Goal: Navigation & Orientation: Understand site structure

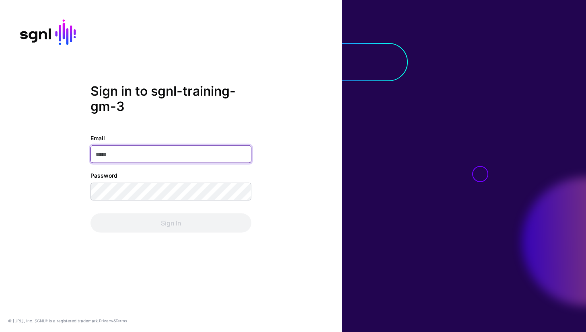
paste input "**********"
type input "**********"
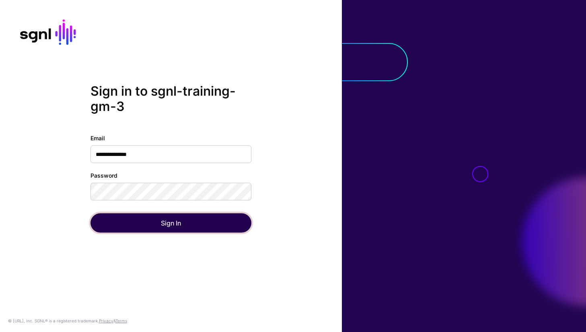
click at [172, 220] on button "Sign In" at bounding box center [170, 222] width 161 height 19
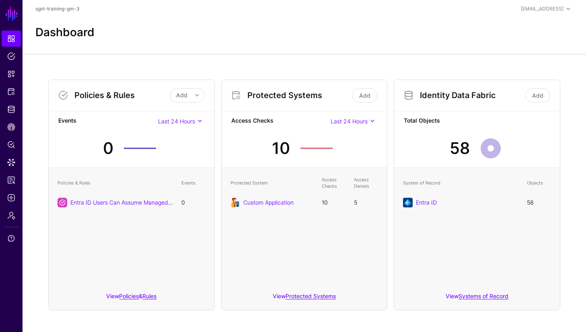
scroll to position [4, 0]
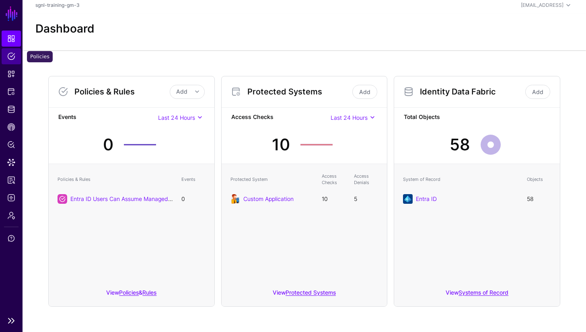
click at [10, 57] on span "Policies" at bounding box center [11, 56] width 8 height 8
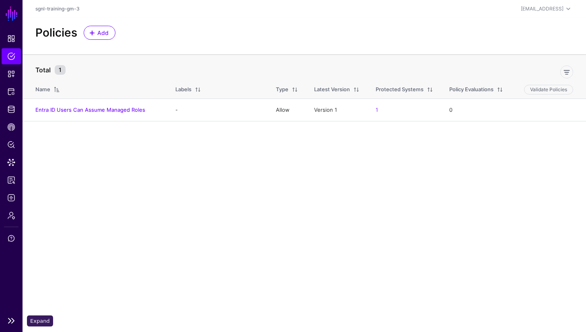
click at [11, 324] on link at bounding box center [11, 321] width 23 height 10
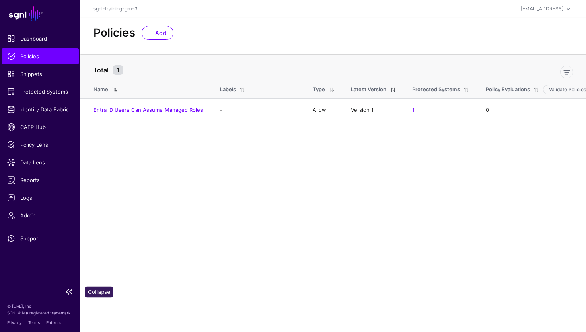
click at [72, 293] on link at bounding box center [40, 292] width 80 height 10
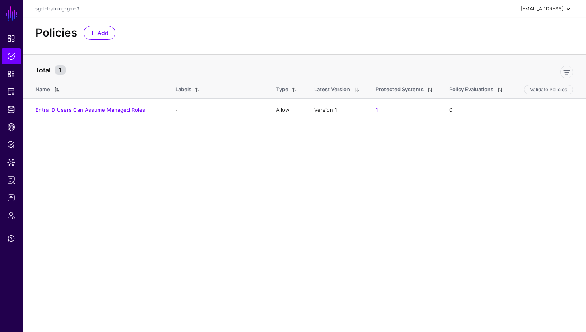
click at [557, 9] on div "[EMAIL_ADDRESS]" at bounding box center [542, 8] width 43 height 7
click at [525, 51] on span "sgnl-training-gm-3" at bounding box center [523, 53] width 42 height 7
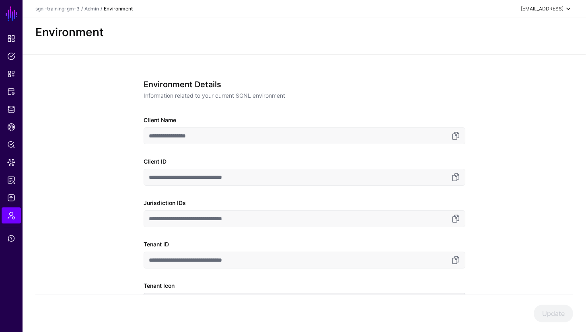
click at [550, 11] on div "[EMAIL_ADDRESS]" at bounding box center [542, 8] width 43 height 7
click at [534, 35] on span "[EMAIL_ADDRESS]" at bounding box center [536, 34] width 54 height 7
click at [525, 28] on span "SGNL Student" at bounding box center [536, 26] width 54 height 7
click at [317, 39] on h2 "Environment" at bounding box center [303, 33] width 537 height 14
click at [277, 43] on div "Environment" at bounding box center [304, 36] width 563 height 36
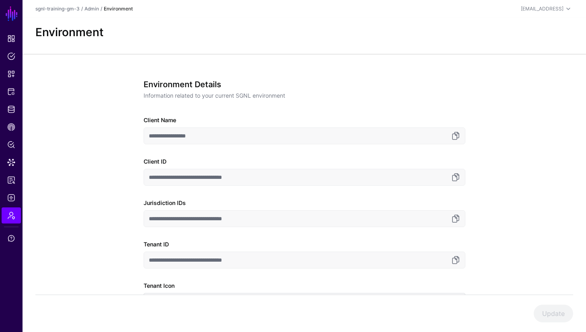
click at [285, 39] on h2 "Environment" at bounding box center [303, 33] width 537 height 14
click at [560, 10] on div "[EMAIL_ADDRESS]" at bounding box center [542, 8] width 43 height 7
click at [534, 31] on span "[EMAIL_ADDRESS]" at bounding box center [536, 34] width 54 height 7
click at [8, 12] on link "SGNL" at bounding box center [12, 14] width 14 height 18
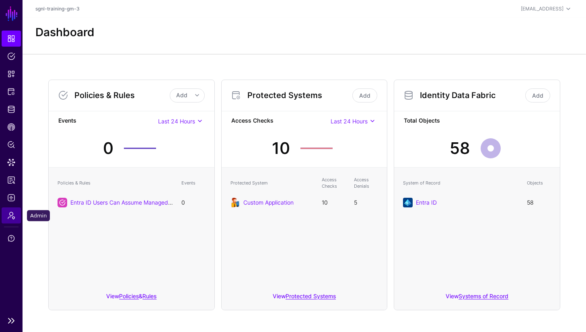
click at [11, 219] on span "Admin" at bounding box center [11, 215] width 8 height 8
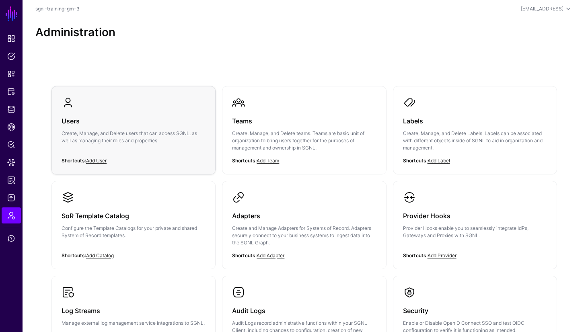
click at [77, 121] on h3 "Users" at bounding box center [133, 120] width 144 height 11
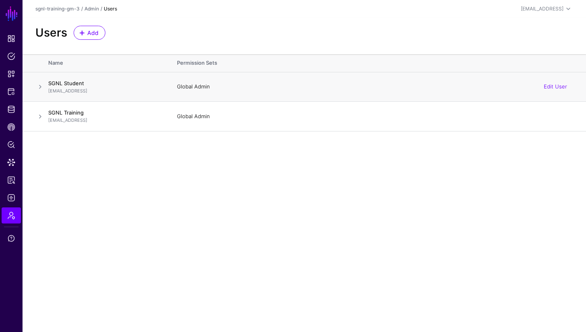
click at [41, 85] on span at bounding box center [40, 87] width 10 height 10
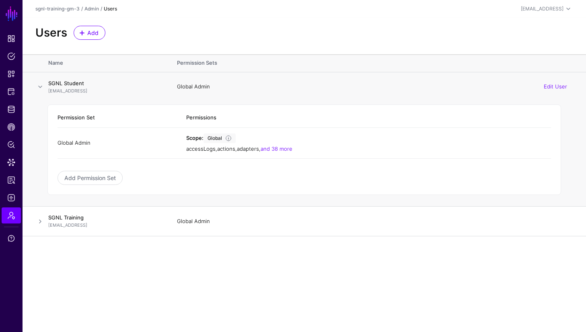
click at [41, 85] on span at bounding box center [40, 87] width 10 height 10
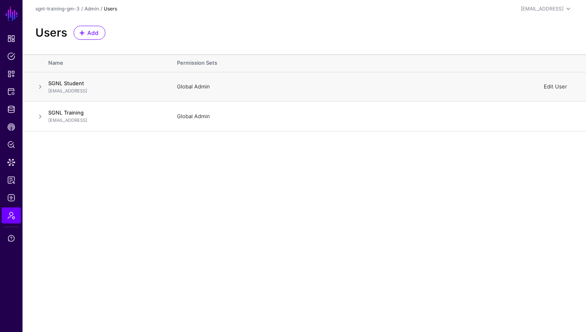
click at [558, 84] on link "Edit User" at bounding box center [554, 86] width 23 height 6
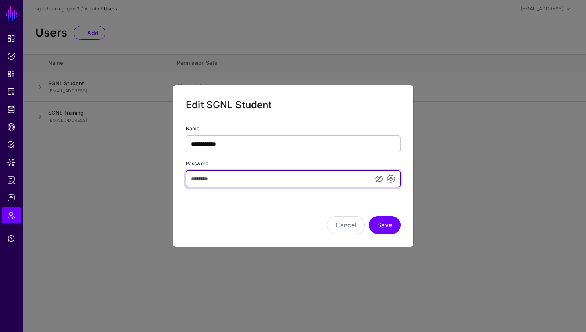
click at [210, 178] on input "Password" at bounding box center [293, 178] width 215 height 17
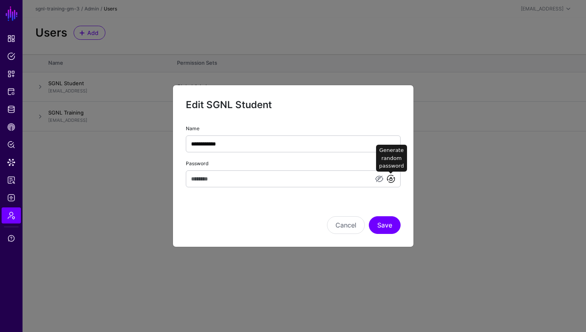
click at [390, 178] on link at bounding box center [391, 179] width 10 height 10
type input "**********"
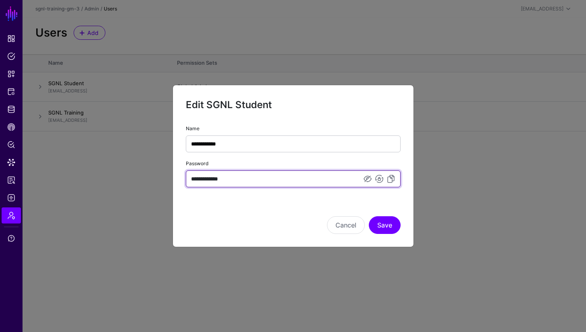
click at [316, 181] on input "**********" at bounding box center [293, 178] width 215 height 17
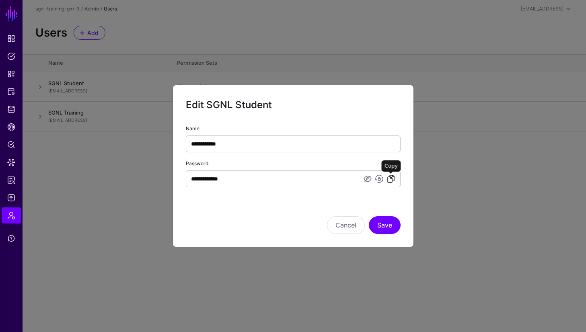
click at [389, 178] on link at bounding box center [391, 179] width 10 height 10
click at [387, 221] on button "Save" at bounding box center [385, 225] width 32 height 18
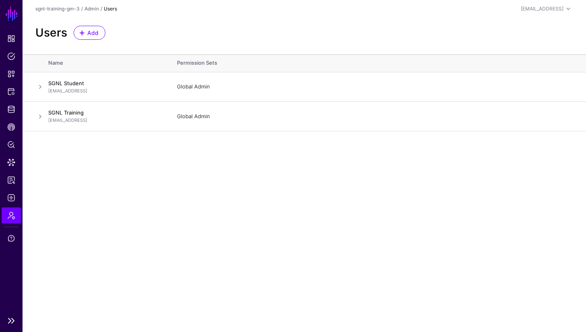
click at [12, 11] on link "SGNL" at bounding box center [12, 14] width 14 height 18
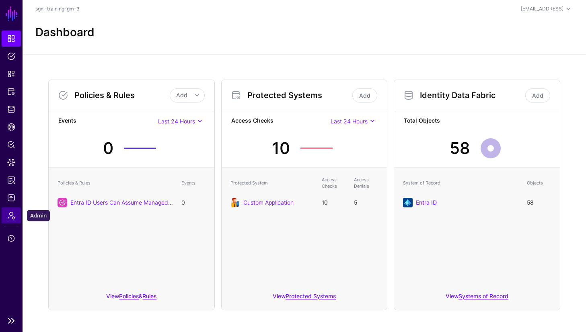
click at [11, 216] on span "Admin" at bounding box center [11, 215] width 8 height 8
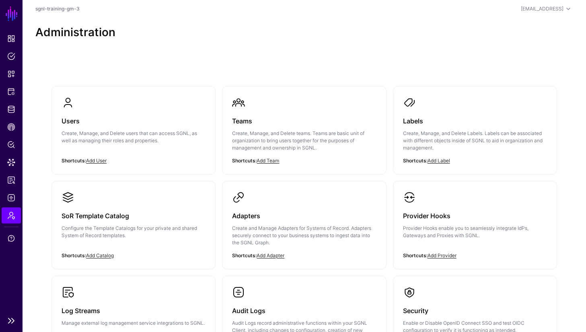
click at [11, 14] on link "SGNL" at bounding box center [12, 14] width 14 height 18
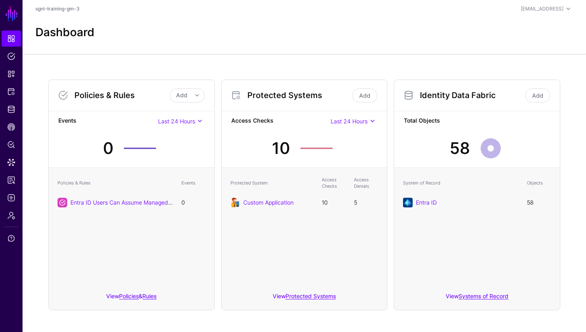
click at [160, 28] on div "Dashboard" at bounding box center [304, 33] width 544 height 14
click at [163, 26] on div "Dashboard" at bounding box center [304, 33] width 544 height 14
click at [93, 22] on div "Dashboard" at bounding box center [304, 36] width 563 height 36
click at [14, 57] on span "Policies" at bounding box center [11, 56] width 8 height 8
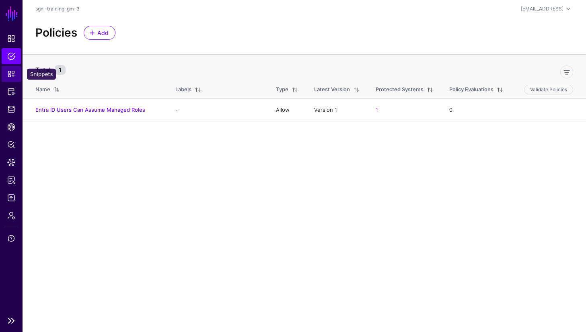
click at [11, 76] on span "Snippets" at bounding box center [11, 74] width 8 height 8
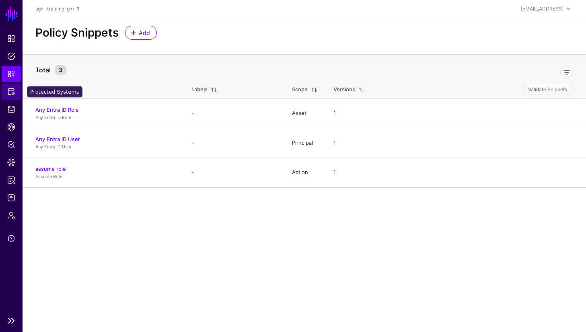
click at [8, 90] on span "Protected Systems" at bounding box center [11, 92] width 8 height 8
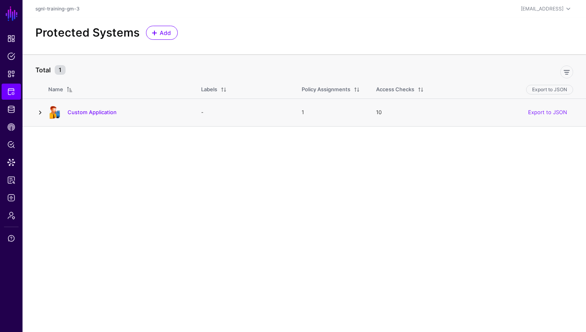
click at [40, 113] on link at bounding box center [40, 113] width 10 height 10
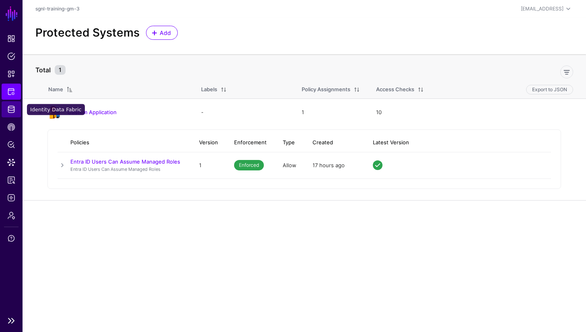
click at [14, 112] on span "Identity Data Fabric" at bounding box center [11, 109] width 8 height 8
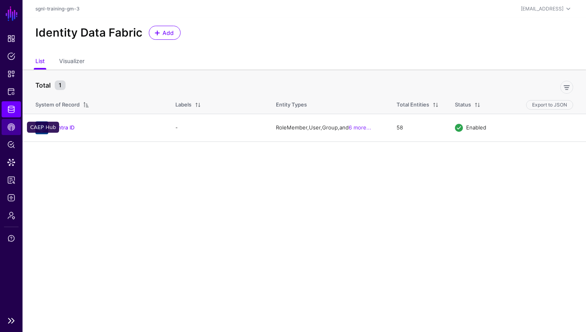
click at [8, 124] on span "CAEP Hub" at bounding box center [11, 127] width 8 height 8
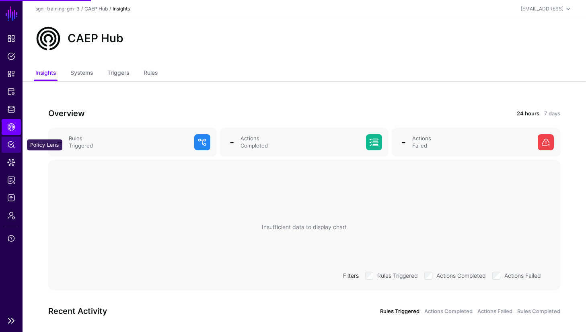
click at [7, 149] on link "Policy Lens" at bounding box center [11, 145] width 19 height 16
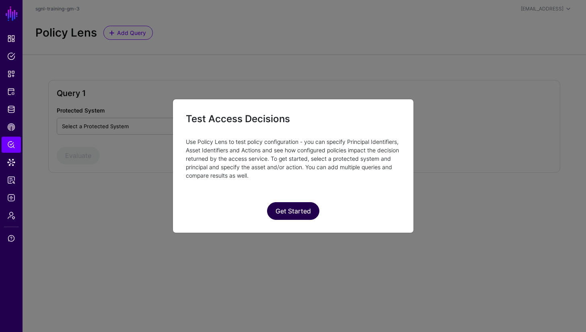
click at [283, 207] on button "Get Started" at bounding box center [293, 211] width 52 height 18
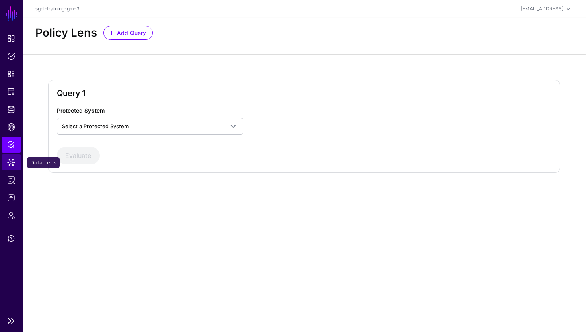
click at [13, 164] on span "Data Lens" at bounding box center [11, 162] width 8 height 8
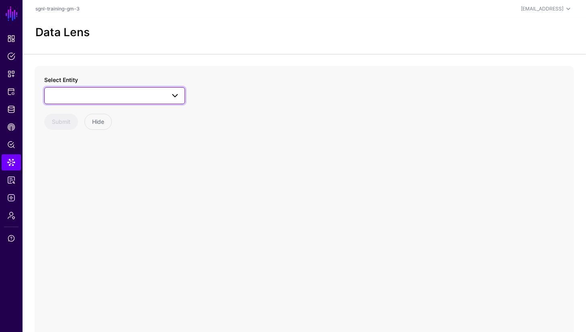
click at [69, 98] on span at bounding box center [114, 96] width 130 height 10
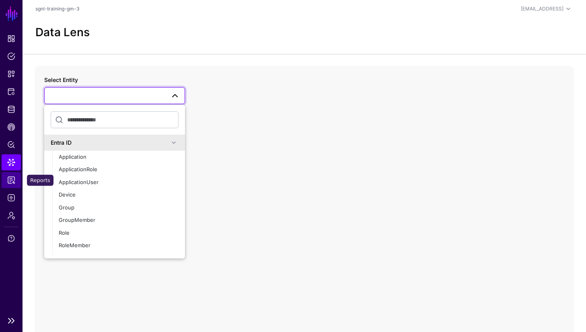
click at [12, 181] on span "Reports" at bounding box center [11, 180] width 8 height 8
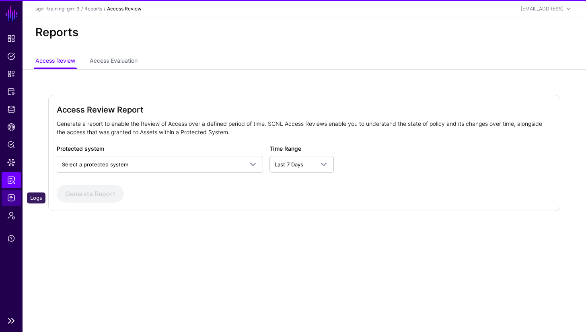
click at [11, 197] on span "Logs" at bounding box center [11, 198] width 8 height 8
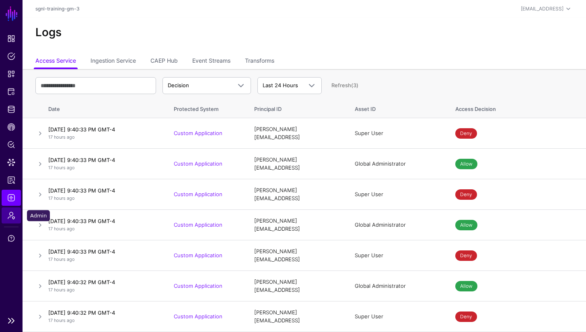
click at [12, 214] on span "Admin" at bounding box center [11, 215] width 8 height 8
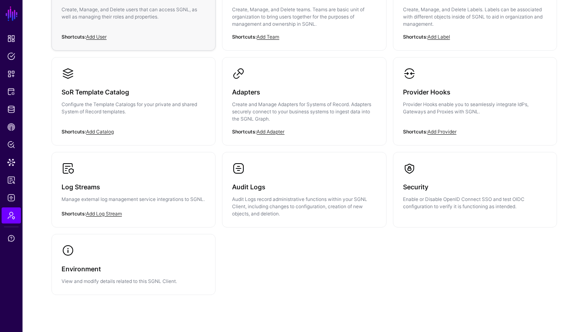
scroll to position [119, 0]
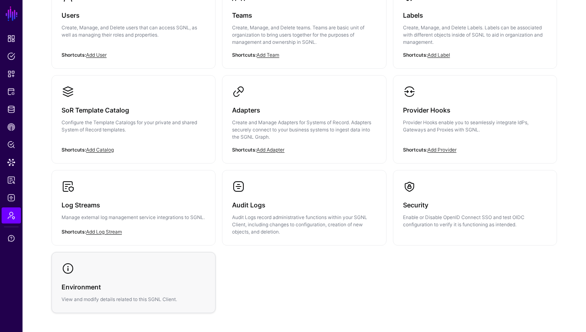
click at [126, 279] on link "Environment View and modify details related to this SGNL Client." at bounding box center [133, 282] width 163 height 60
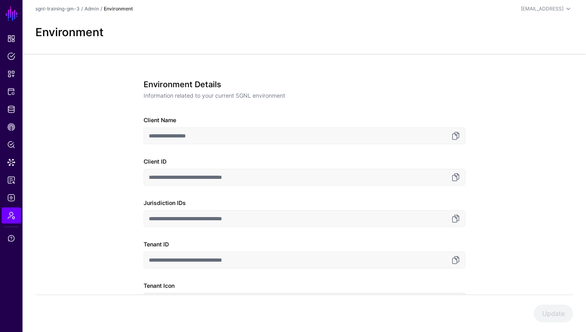
click at [170, 176] on input "**********" at bounding box center [304, 177] width 322 height 17
click at [11, 41] on span "Dashboard" at bounding box center [11, 39] width 8 height 8
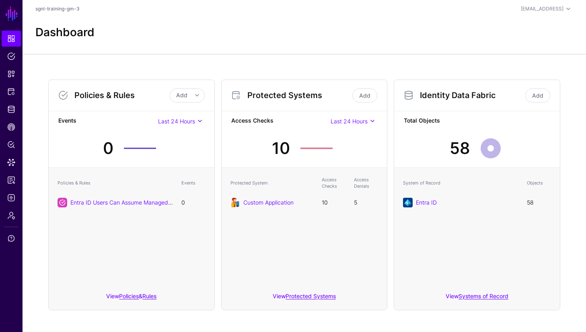
click at [294, 98] on h3 "Protected Systems" at bounding box center [299, 95] width 104 height 10
click at [298, 299] on div "View Protected Systems" at bounding box center [304, 298] width 166 height 23
